Goal: Task Accomplishment & Management: Manage account settings

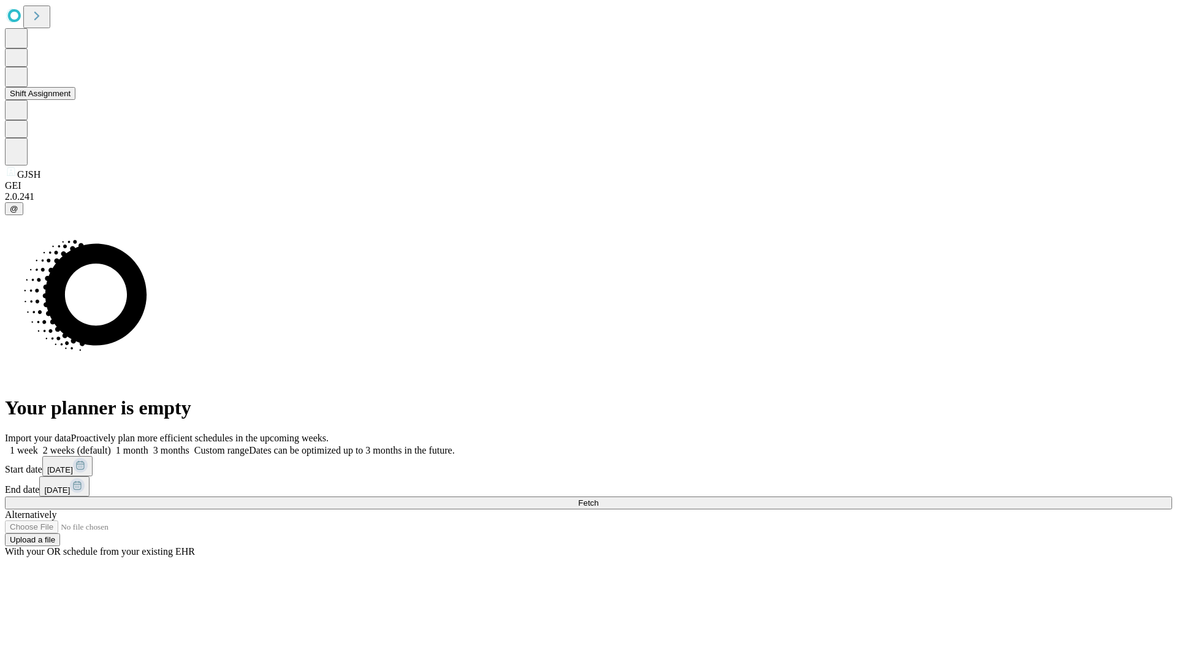
click at [75, 100] on button "Shift Assignment" at bounding box center [40, 93] width 70 height 13
